Goal: Information Seeking & Learning: Learn about a topic

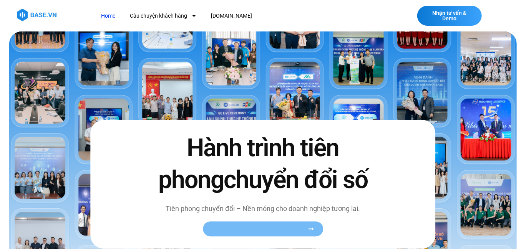
click at [279, 225] on link "Xem toàn bộ câu chuyện khách hàng" at bounding box center [263, 229] width 120 height 15
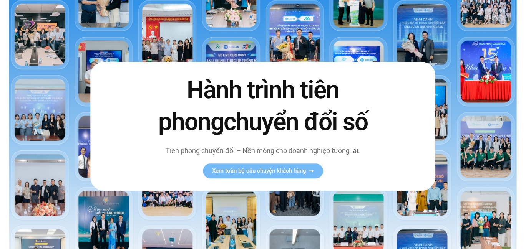
scroll to position [77, 0]
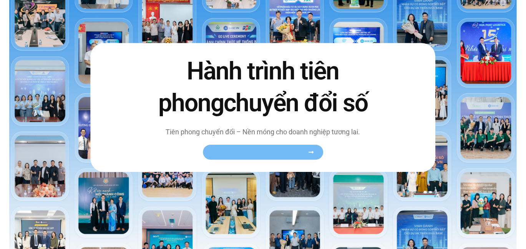
click at [271, 153] on span "Xem toàn bộ câu chuyện khách hàng" at bounding box center [259, 153] width 94 height 6
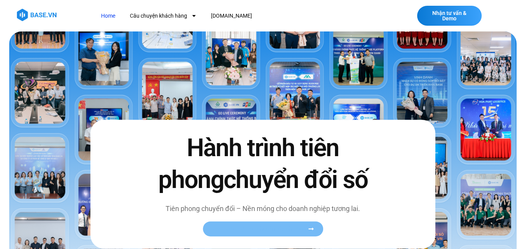
scroll to position [0, 0]
click at [171, 14] on link "Câu chuyện khách hàng" at bounding box center [164, 16] width 78 height 14
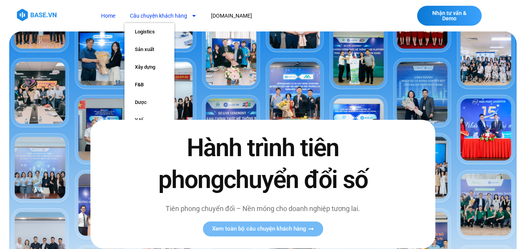
click at [110, 14] on link "Home" at bounding box center [109, 16] width 26 height 14
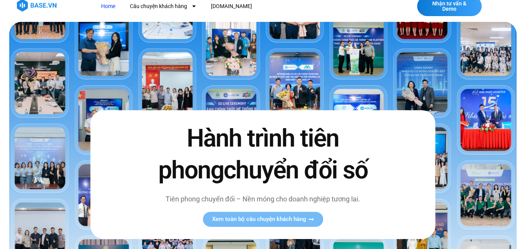
scroll to position [138, 0]
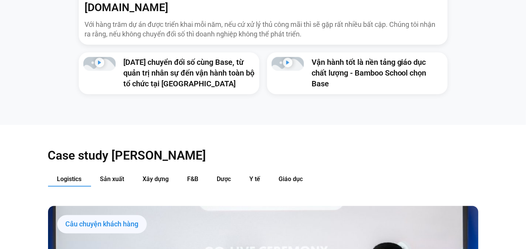
scroll to position [653, 0]
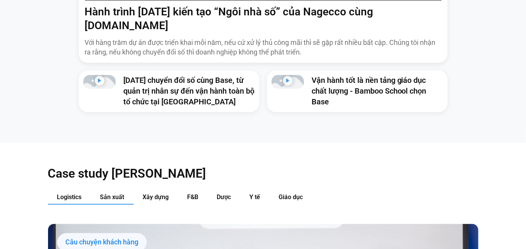
click at [114, 191] on button "Sản xuất" at bounding box center [112, 198] width 43 height 14
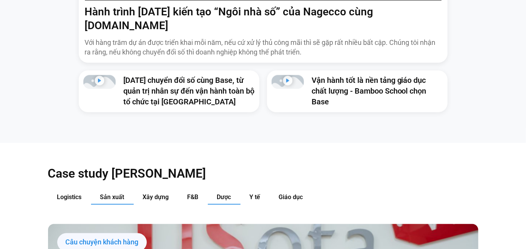
click at [216, 191] on button "Dược" at bounding box center [224, 198] width 33 height 14
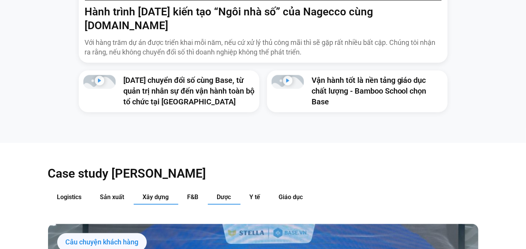
click at [163, 194] on span "Xây dựng" at bounding box center [156, 197] width 26 height 7
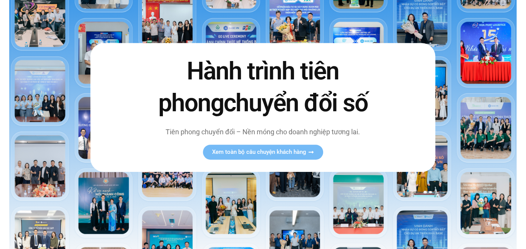
scroll to position [0, 0]
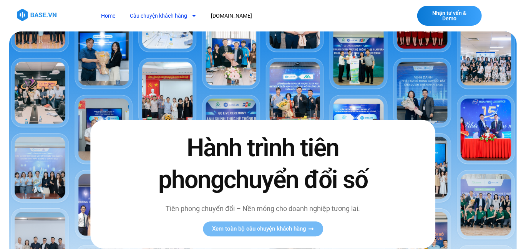
click at [152, 20] on link "Câu chuyện khách hàng" at bounding box center [164, 16] width 78 height 14
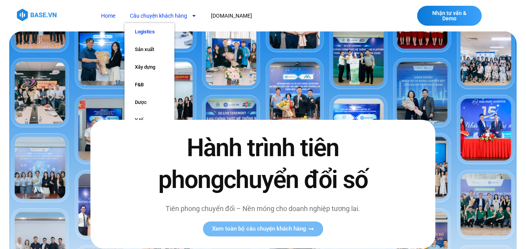
click at [152, 30] on link "Logistics" at bounding box center [150, 32] width 50 height 18
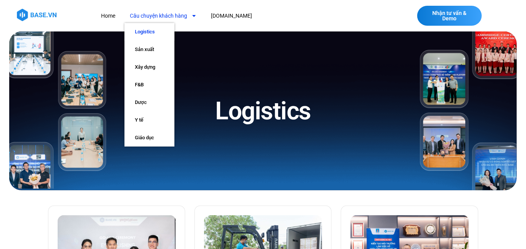
click at [169, 19] on link "Câu chuyện khách hàng" at bounding box center [164, 16] width 78 height 14
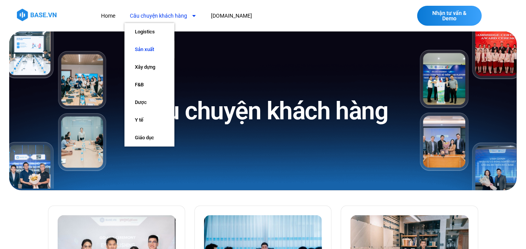
click at [163, 46] on link "Sản xuất" at bounding box center [150, 50] width 50 height 18
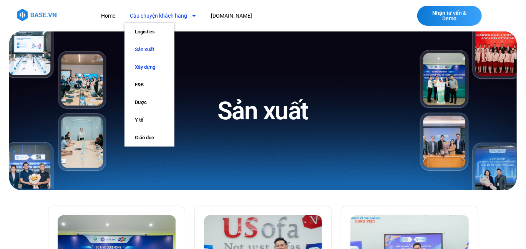
click at [156, 68] on link "Xây dựng" at bounding box center [150, 67] width 50 height 18
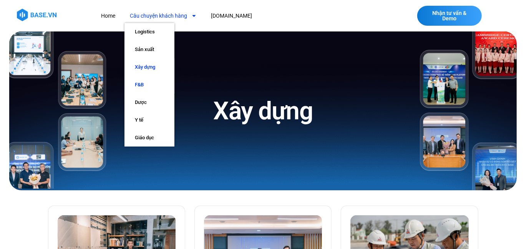
click at [154, 87] on link "F&B" at bounding box center [150, 85] width 50 height 18
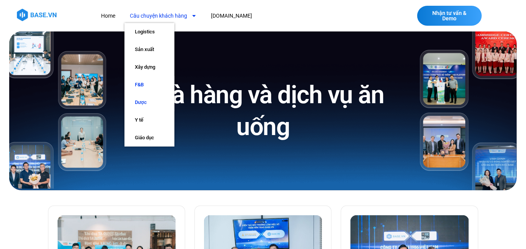
click at [146, 105] on link "Dược" at bounding box center [150, 103] width 50 height 18
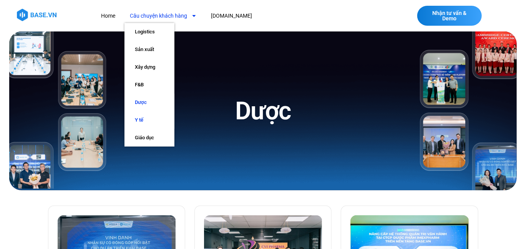
click at [146, 122] on link "Y tế" at bounding box center [150, 120] width 50 height 18
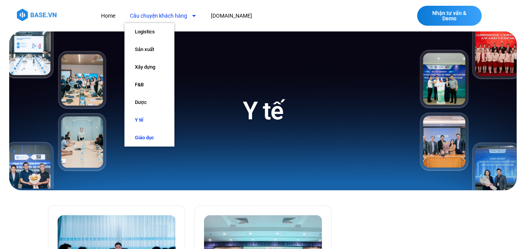
click at [148, 136] on link "Giáo dục" at bounding box center [150, 138] width 50 height 18
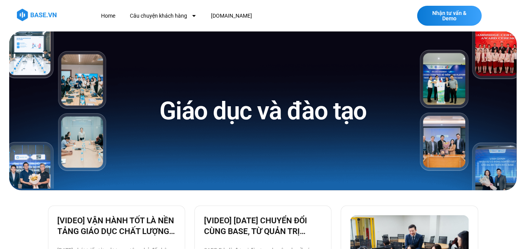
click at [45, 13] on img at bounding box center [37, 15] width 40 height 12
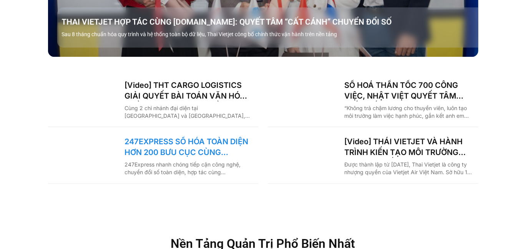
scroll to position [1039, 0]
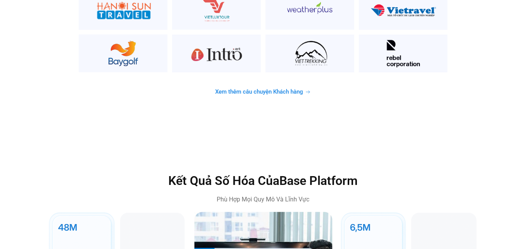
click at [269, 90] on span "Xem thêm câu chuyện Khách hàng" at bounding box center [259, 93] width 88 height 6
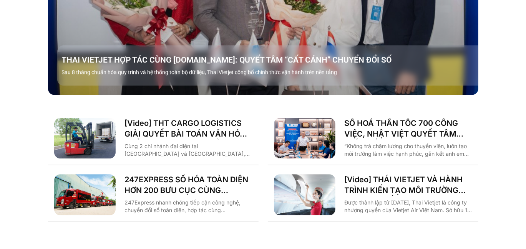
scroll to position [1037, 0]
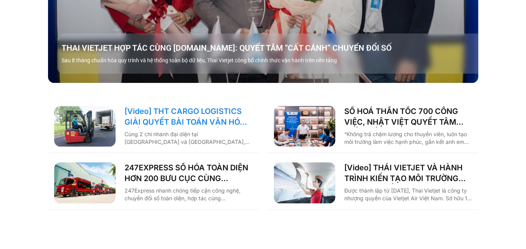
click at [223, 106] on link "[Video] THT CARGO LOGISTICS GIẢI QUYẾT BÀI TOÁN VĂN HÓA NHẰM TĂNG TRƯỞNG BỀN VỮ…" at bounding box center [189, 117] width 128 height 22
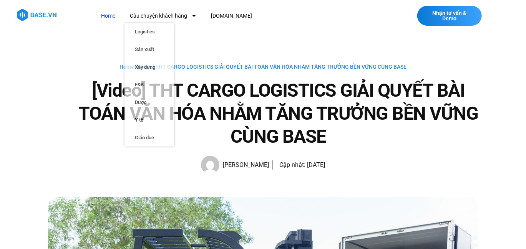
click at [107, 16] on link "Home" at bounding box center [109, 16] width 26 height 14
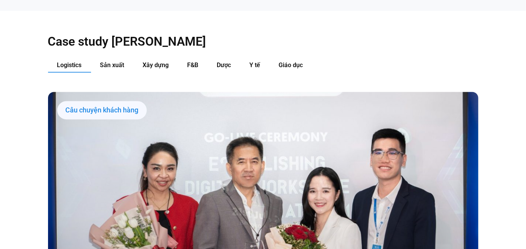
scroll to position [807, 0]
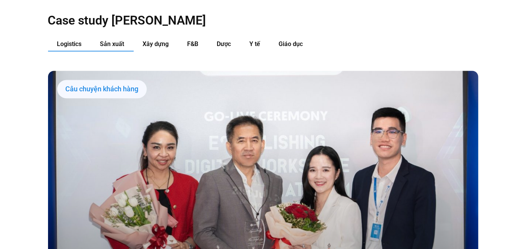
click at [113, 40] on span "Sản xuất" at bounding box center [112, 43] width 24 height 7
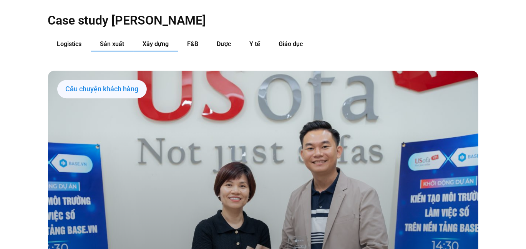
click at [166, 37] on button "Xây dựng" at bounding box center [156, 44] width 45 height 14
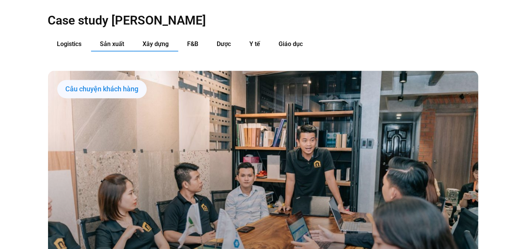
click at [123, 40] on span "Sản xuất" at bounding box center [112, 43] width 24 height 7
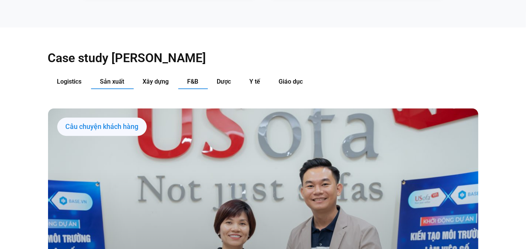
scroll to position [768, 0]
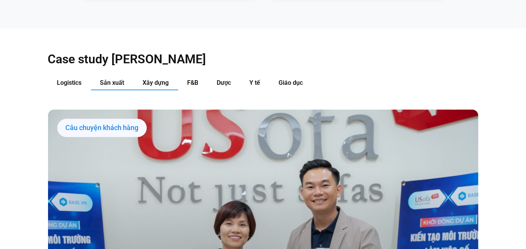
click at [161, 79] on span "Xây dựng" at bounding box center [156, 82] width 26 height 7
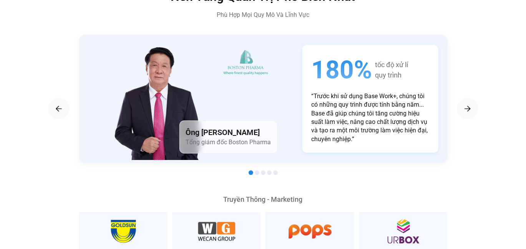
scroll to position [1306, 0]
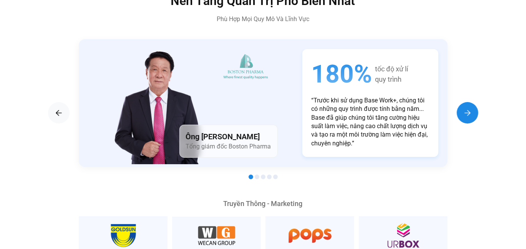
click at [470, 105] on div "Next slide" at bounding box center [468, 113] width 22 height 22
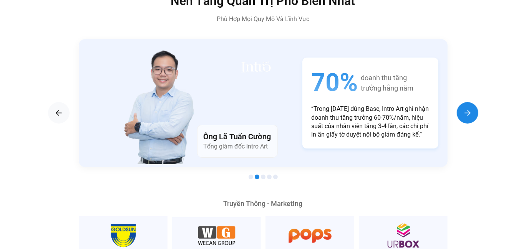
click at [470, 105] on div "Next slide" at bounding box center [468, 113] width 22 height 22
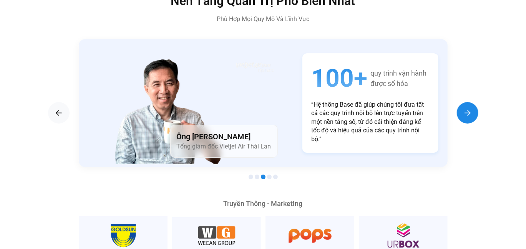
click at [470, 105] on div "Next slide" at bounding box center [468, 113] width 22 height 22
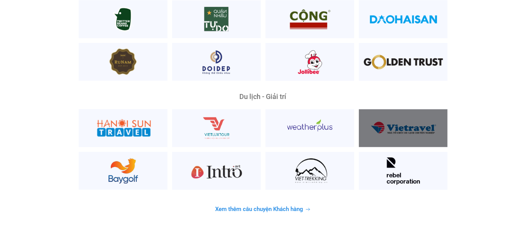
scroll to position [2037, 0]
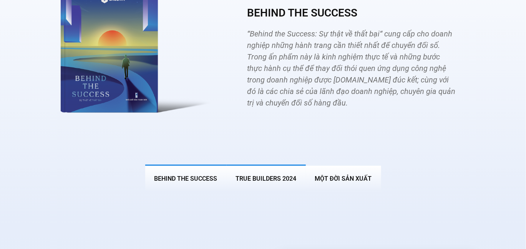
click at [254, 175] on span "True Builders 2024" at bounding box center [266, 178] width 61 height 7
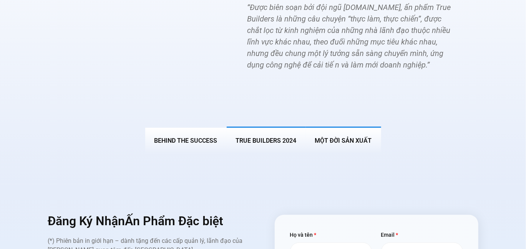
click at [346, 127] on button "MỘT ĐỜI SẢN XUẤT" at bounding box center [343, 140] width 75 height 27
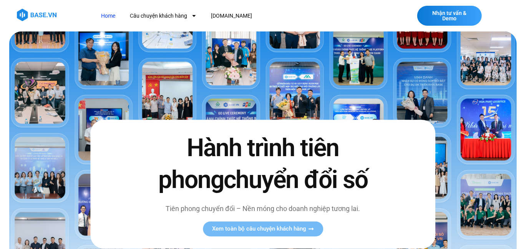
scroll to position [0, 0]
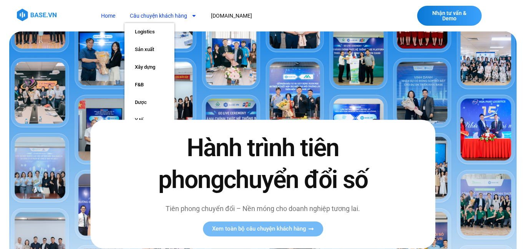
click at [151, 13] on link "Câu chuyện khách hàng" at bounding box center [164, 16] width 78 height 14
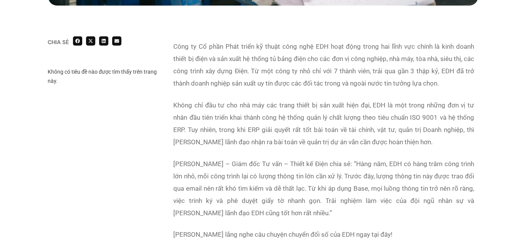
scroll to position [466, 0]
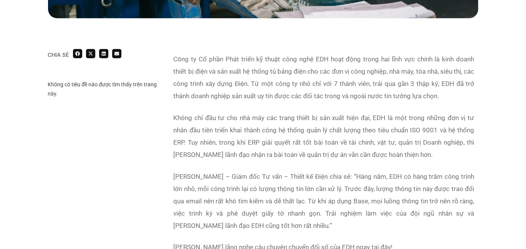
click at [297, 158] on p "Không chỉ đầu tư cho nhà máy các trang thiết bị sản xuất hiện đại, EDH là một t…" at bounding box center [324, 136] width 301 height 49
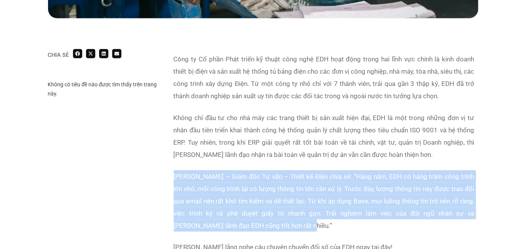
drag, startPoint x: 299, startPoint y: 224, endPoint x: 173, endPoint y: 179, distance: 133.2
click at [174, 179] on p "Anh Phạm Chí Linh – Giám đốc Tư vấn – Thiết kế Điện chia sẻ: “Hàng năm, EDH có …" at bounding box center [324, 201] width 301 height 61
copy p "Anh Phạm Chí Linh – Giám đốc Tư vấn – Thiết kế Điện chia sẻ: “Hàng năm, EDH có …"
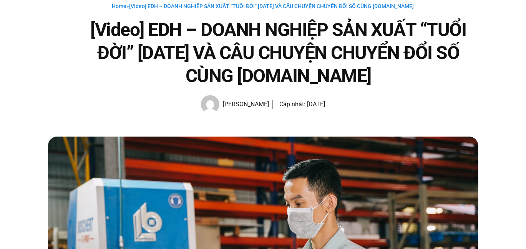
scroll to position [5, 0]
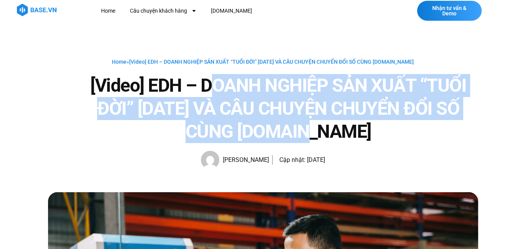
drag, startPoint x: 210, startPoint y: 83, endPoint x: 343, endPoint y: 134, distance: 142.2
click at [343, 134] on h1 "[Video] EDH – DOANH NGHIỆP SẢN XUẤT “TUỔI ĐỜI” 30 NĂM VÀ CÂU CHUYỆN CHUYỂN ĐỔI …" at bounding box center [279, 108] width 400 height 69
copy h1 "OANH NGHIỆP SẢN XUẤT “TUỔI ĐỜI” 30 NĂM VÀ CÂU CHUYỆN CHUYỂN ĐỔI SỐ CÙNG BASE.VN"
click at [348, 164] on div "Home » [Video] EDH – DOANH NGHIỆP SẢN XUẤT “TUỔI ĐỜI” 30 NĂM VÀ CÂU CHUYỆN CHUY…" at bounding box center [263, 113] width 430 height 112
drag, startPoint x: 344, startPoint y: 133, endPoint x: 149, endPoint y: 83, distance: 200.9
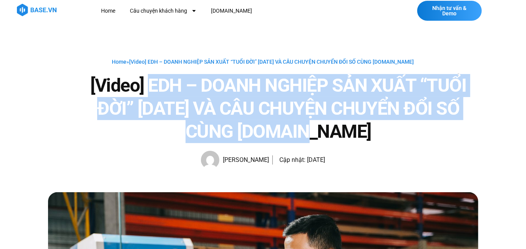
click at [149, 83] on h1 "[Video] EDH – DOANH NGHIỆP SẢN XUẤT “TUỔI ĐỜI” 30 NĂM VÀ CÂU CHUYỆN CHUYỂN ĐỔI …" at bounding box center [279, 108] width 400 height 69
copy h1 "EDH – DOANH NGHIỆP SẢN XUẤT “TUỔI ĐỜI” 30 NĂM VÀ CÂU CHUYỆN CHUYỂN ĐỔI SỐ CÙNG …"
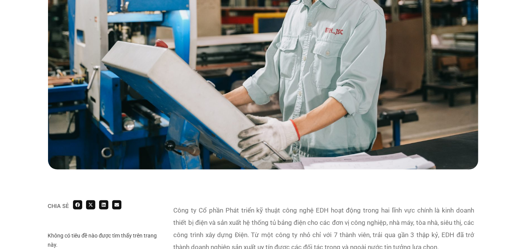
scroll to position [274, 0]
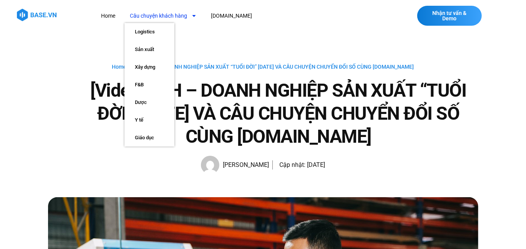
click at [165, 12] on link "Câu chuyện khách hàng" at bounding box center [164, 16] width 78 height 14
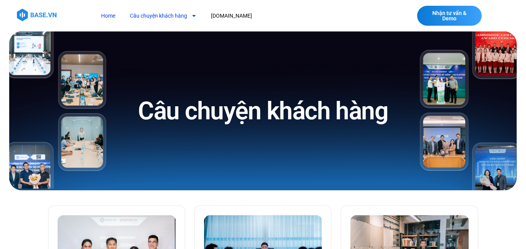
click at [114, 16] on link "Home" at bounding box center [109, 16] width 26 height 14
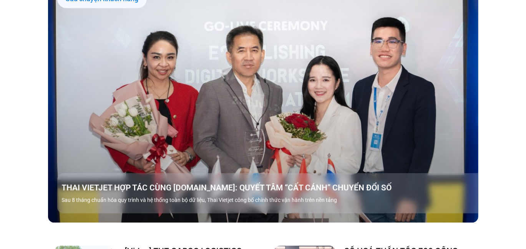
scroll to position [961, 0]
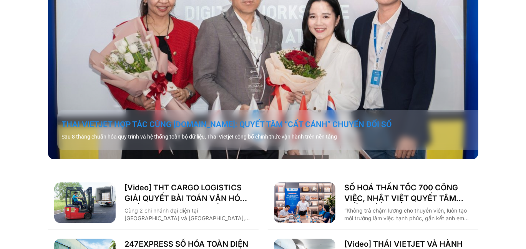
click at [230, 119] on link "THAI VIETJET HỢP TÁC CÙNG [DOMAIN_NAME]: QUYẾT TÂM “CẤT CÁNH” CHUYỂN ĐỔI SỐ" at bounding box center [272, 124] width 421 height 11
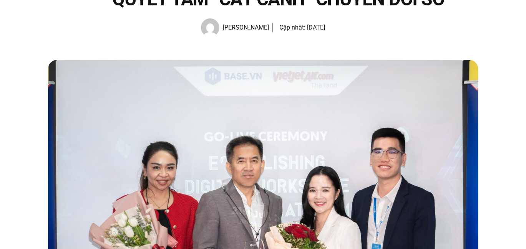
scroll to position [38, 0]
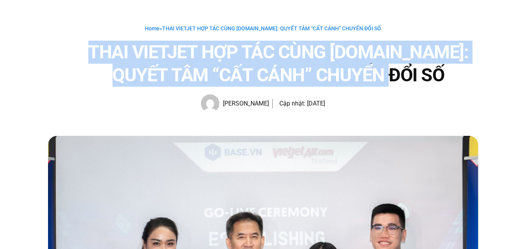
drag, startPoint x: 243, startPoint y: 61, endPoint x: 414, endPoint y: 71, distance: 171.3
click at [414, 71] on h1 "THAI VIETJET HỢP TÁC CÙNG [DOMAIN_NAME]: QUYẾT TÂM “CẤT CÁNH” CHUYỂN ĐỔI SỐ" at bounding box center [279, 64] width 400 height 46
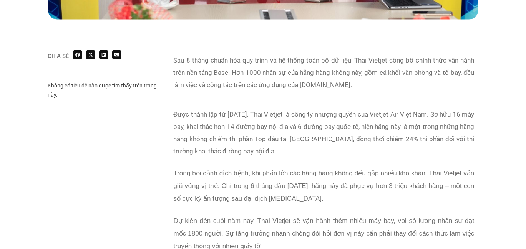
scroll to position [500, 0]
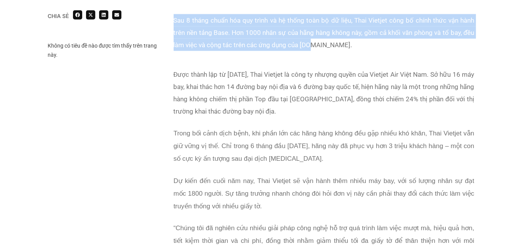
drag, startPoint x: 172, startPoint y: 20, endPoint x: 315, endPoint y: 48, distance: 145.2
click at [313, 48] on div "Sau 8 tháng chuẩn hóa quy trình và hệ thống toàn bộ dữ liệu, Thai Vietjet công …" at bounding box center [324, 37] width 309 height 54
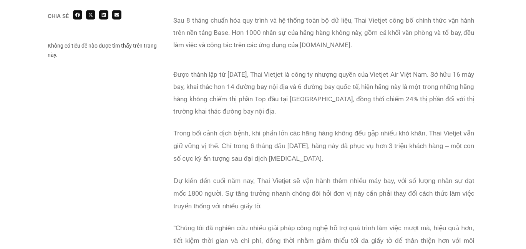
click at [321, 49] on p "Sau 8 tháng chuẩn hóa quy trình và hệ thống toàn bộ dữ liệu, Thai Vietjet công …" at bounding box center [324, 32] width 301 height 37
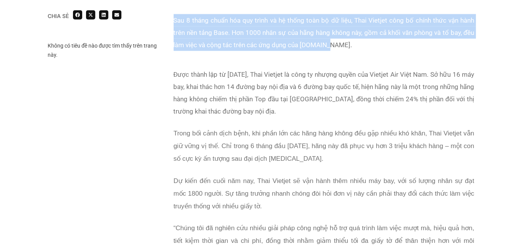
drag, startPoint x: 327, startPoint y: 45, endPoint x: 171, endPoint y: 21, distance: 157.9
click at [171, 21] on div "Sau 8 tháng chuẩn hóa quy trình và hệ thống toàn bộ dữ liệu, Thai Vietjet công …" at bounding box center [324, 37] width 309 height 54
copy p "Sau 8 tháng chuẩn hóa quy trình và hệ thống toàn bộ dữ liệu, Thai Vietjet công …"
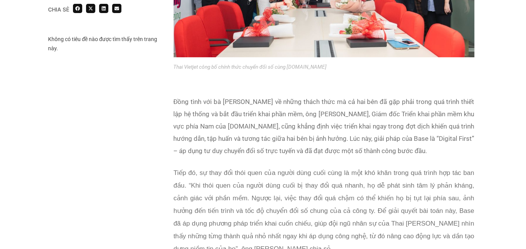
scroll to position [1114, 0]
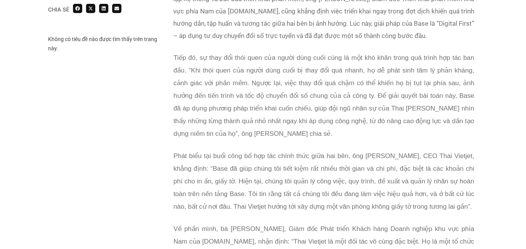
drag, startPoint x: 364, startPoint y: 134, endPoint x: 261, endPoint y: 193, distance: 118.8
click at [261, 193] on p "Phát biểu tại buổi công bố hợp tác chính thức giữa hai bên, ông [PERSON_NAME], …" at bounding box center [324, 181] width 301 height 63
copy span "ông [PERSON_NAME], CEO Thai Vietjet, khẳng định: “Base đã giúp chúng tôi tiết k…"
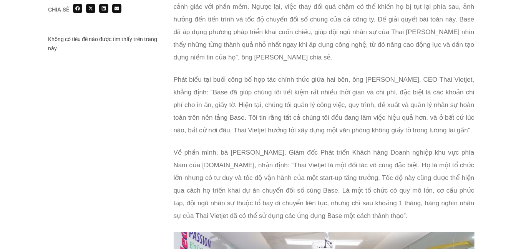
click at [309, 129] on div "Đồng tình với bà [PERSON_NAME] về những thách thức mà cả hai bên đã gặp phải tr…" at bounding box center [324, 68] width 301 height 328
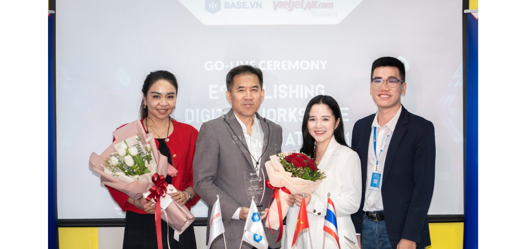
scroll to position [154, 0]
